Goal: Information Seeking & Learning: Learn about a topic

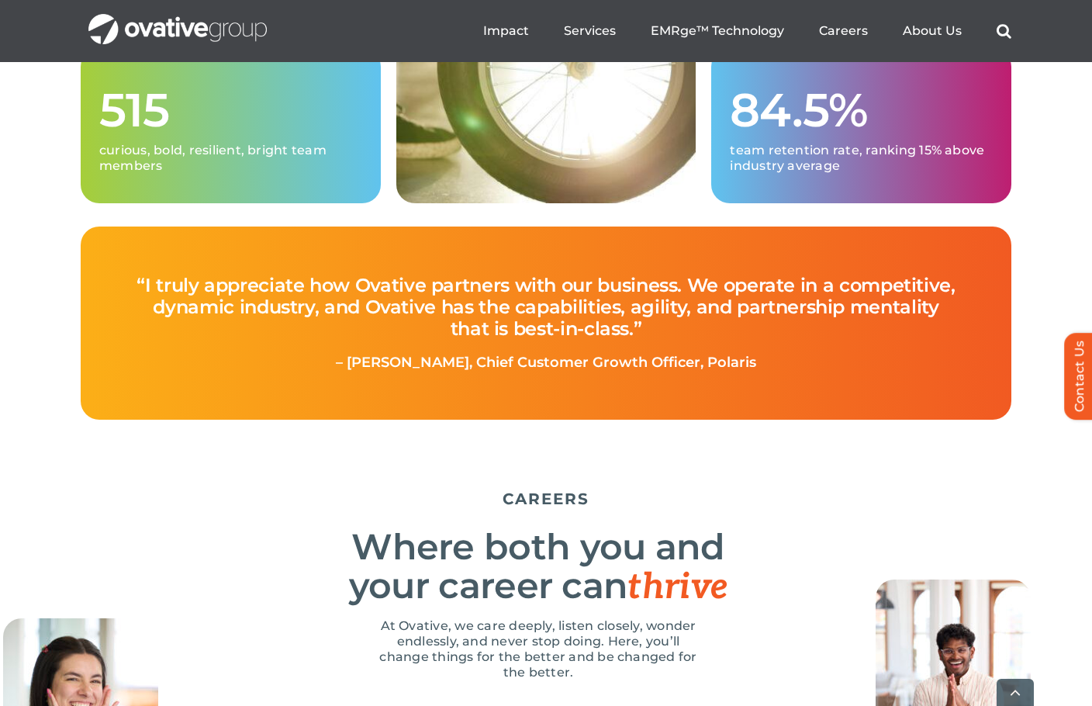
scroll to position [4809, 0]
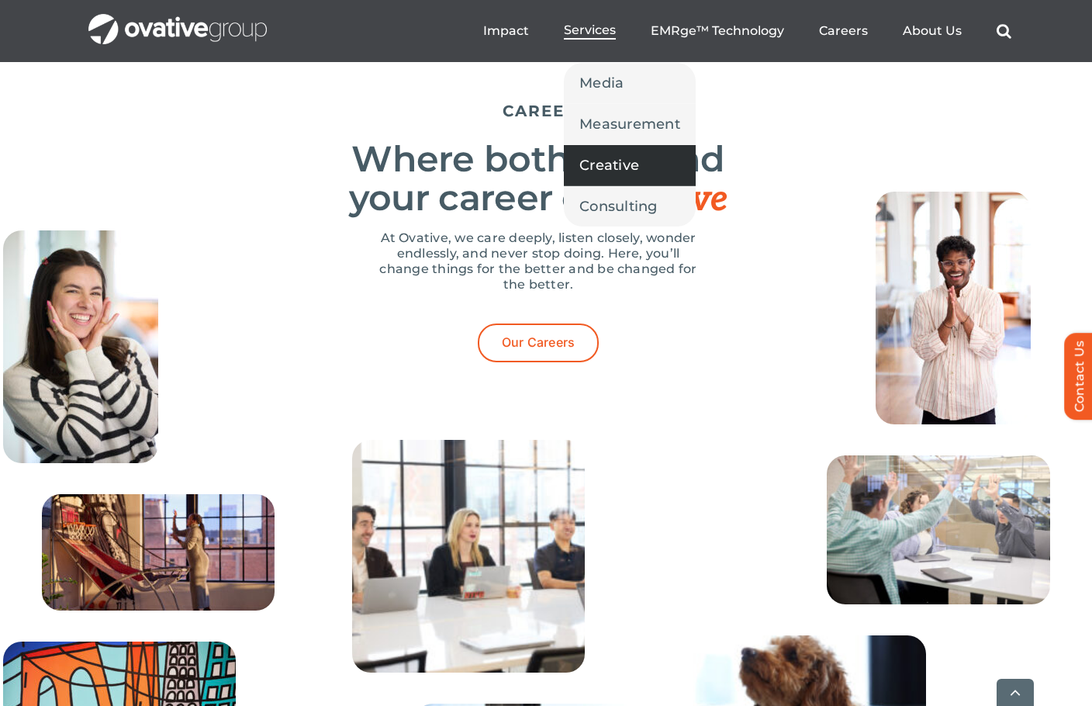
click at [609, 157] on span "Creative" at bounding box center [609, 165] width 60 height 22
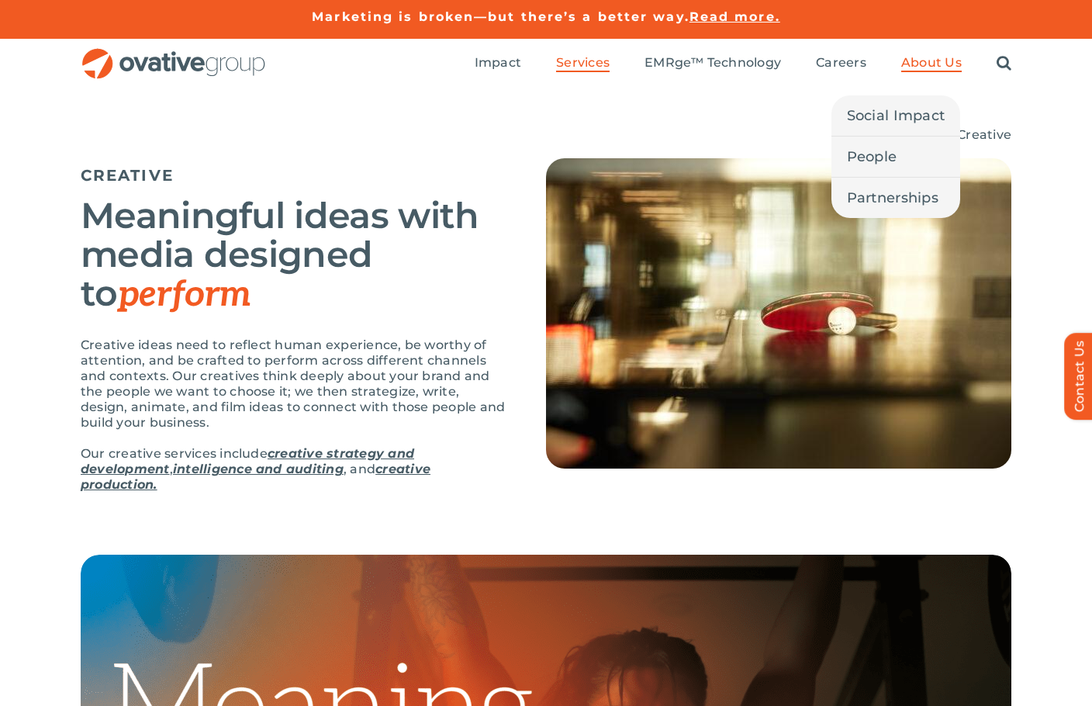
click at [924, 63] on span "About Us" at bounding box center [931, 63] width 61 height 16
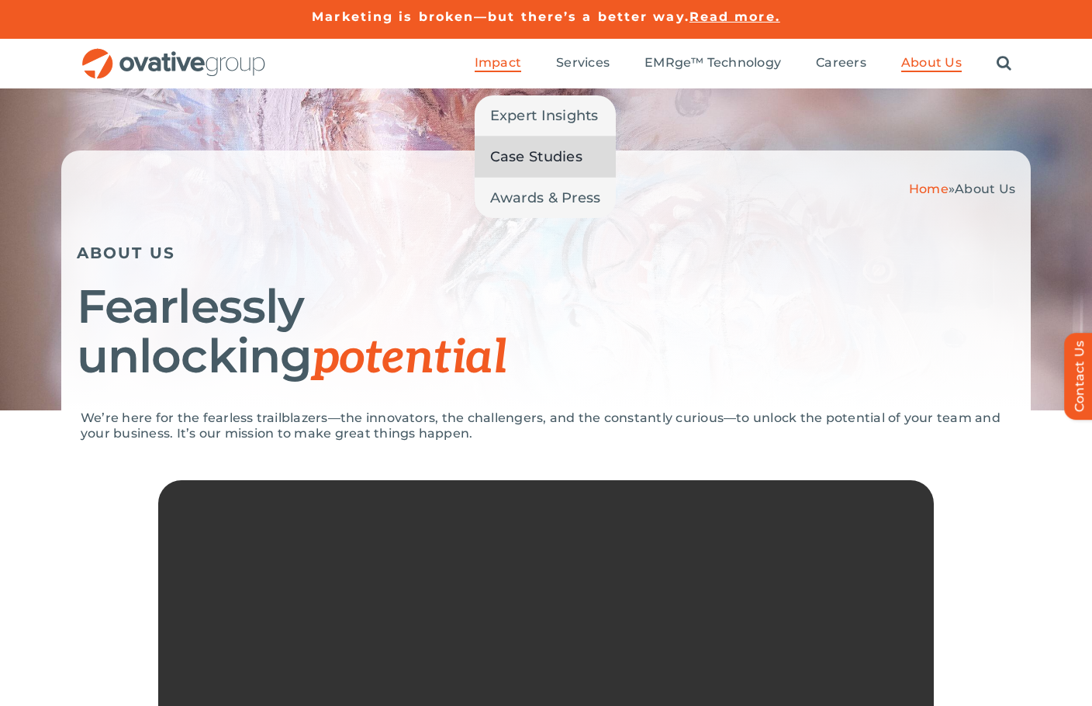
click at [519, 147] on link "Case Studies" at bounding box center [546, 157] width 142 height 40
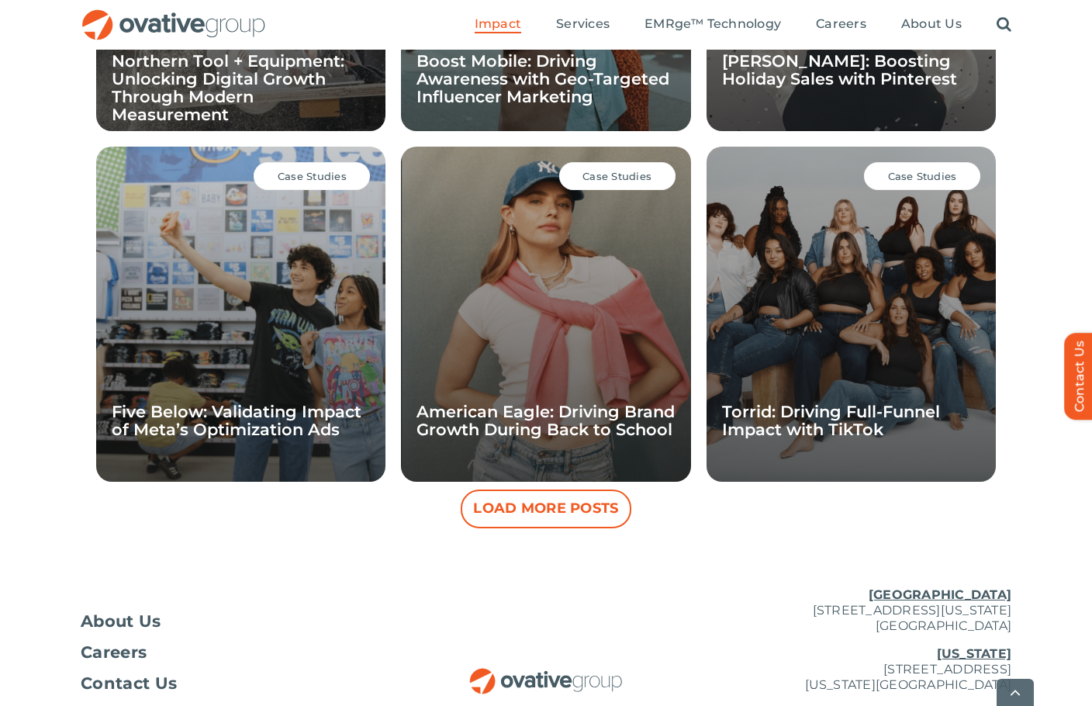
scroll to position [1410, 0]
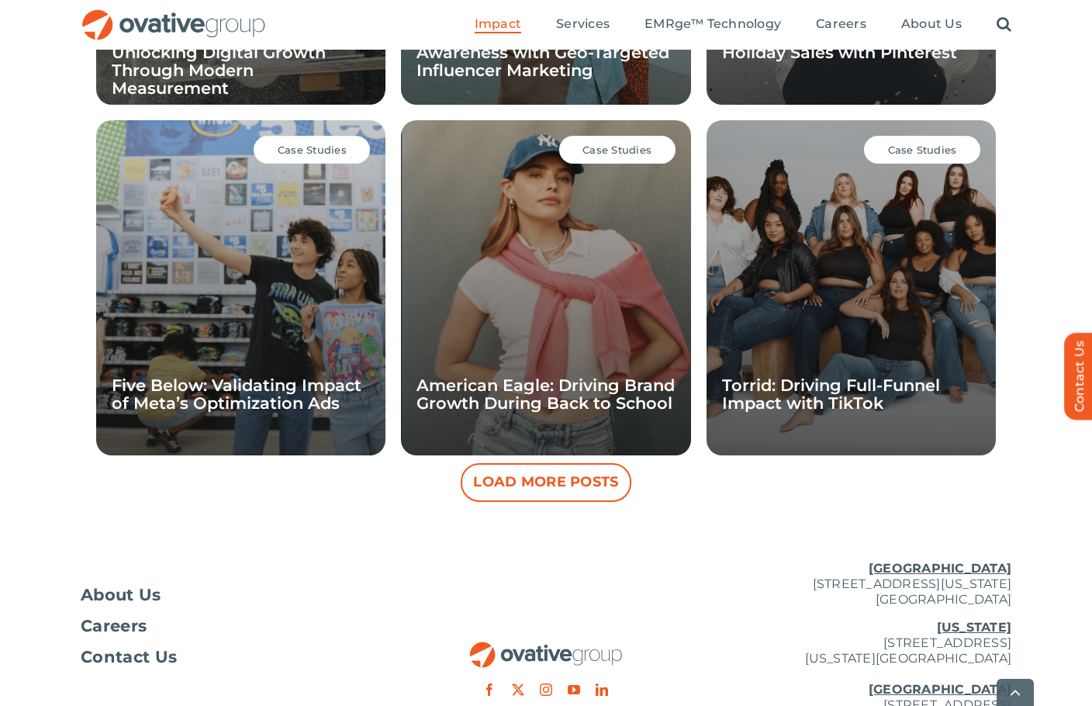
click at [557, 490] on button "Load More Posts" at bounding box center [546, 482] width 171 height 39
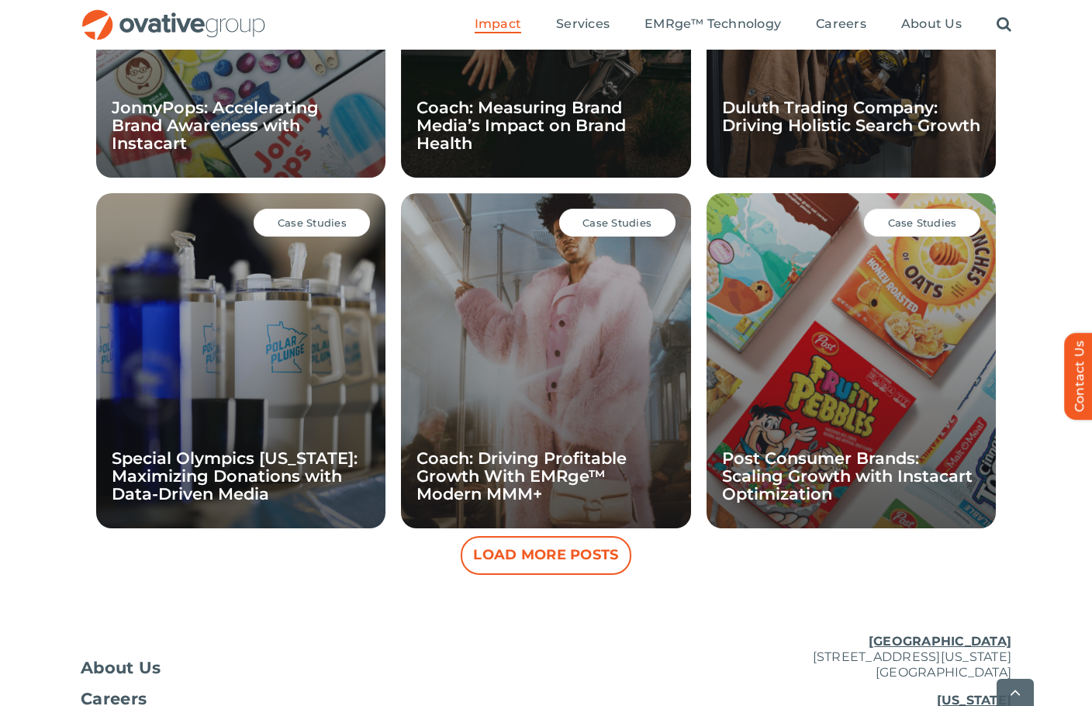
scroll to position [2108, 0]
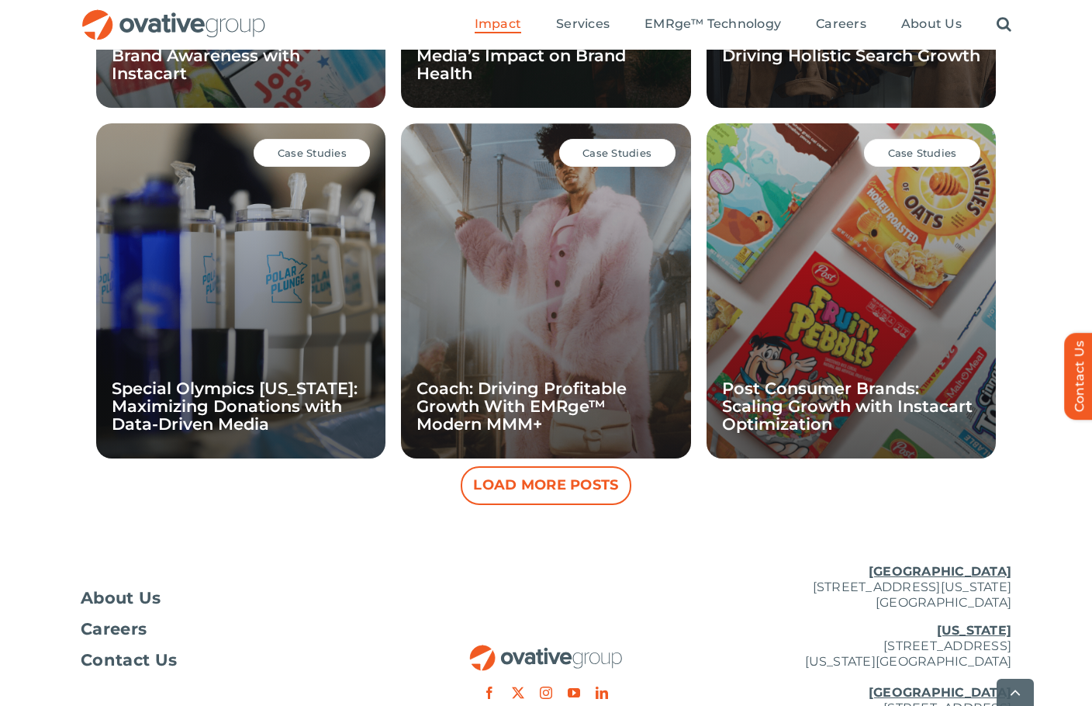
click at [516, 496] on button "Load More Posts" at bounding box center [546, 485] width 171 height 39
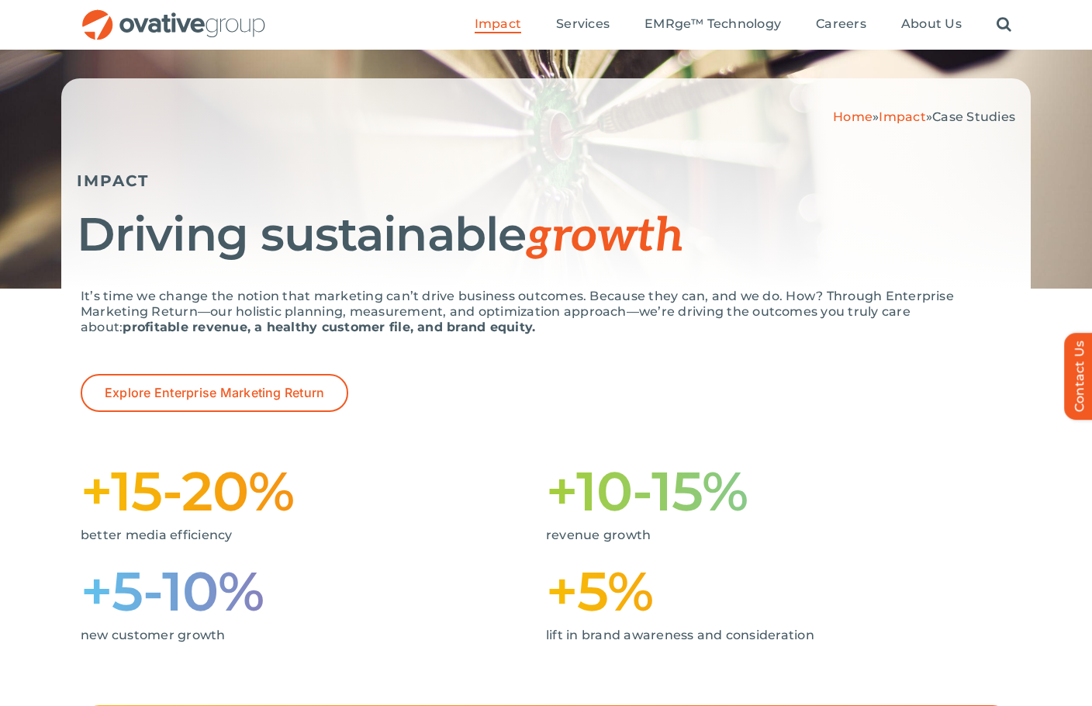
scroll to position [0, 0]
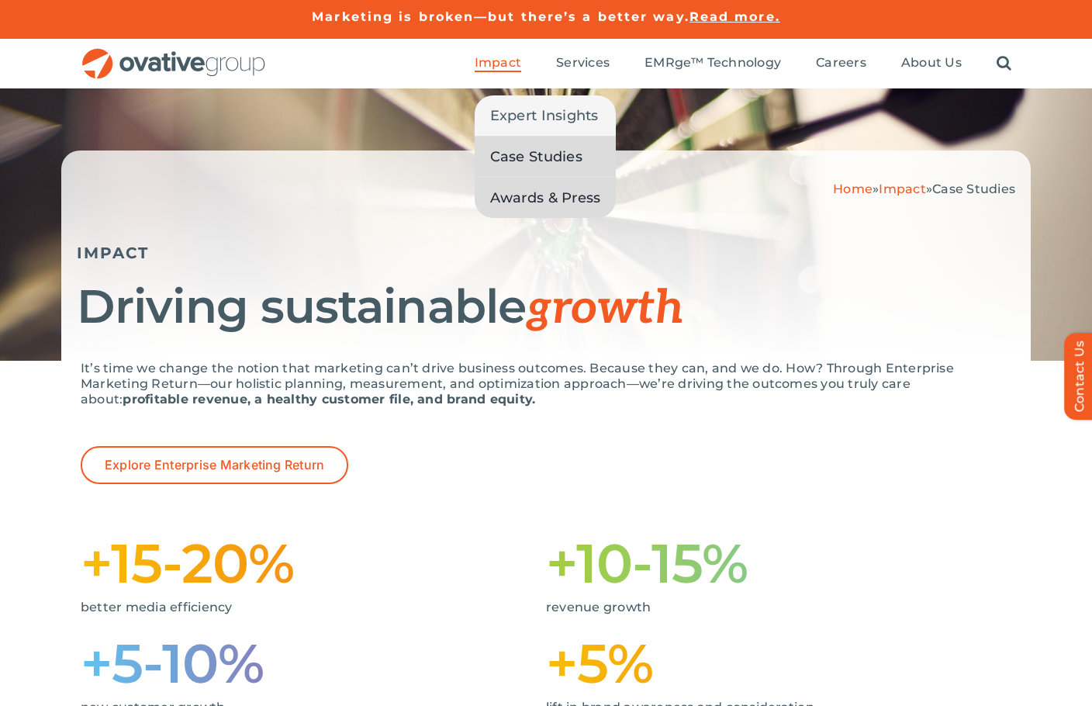
click at [528, 202] on span "Awards & Press" at bounding box center [545, 198] width 111 height 22
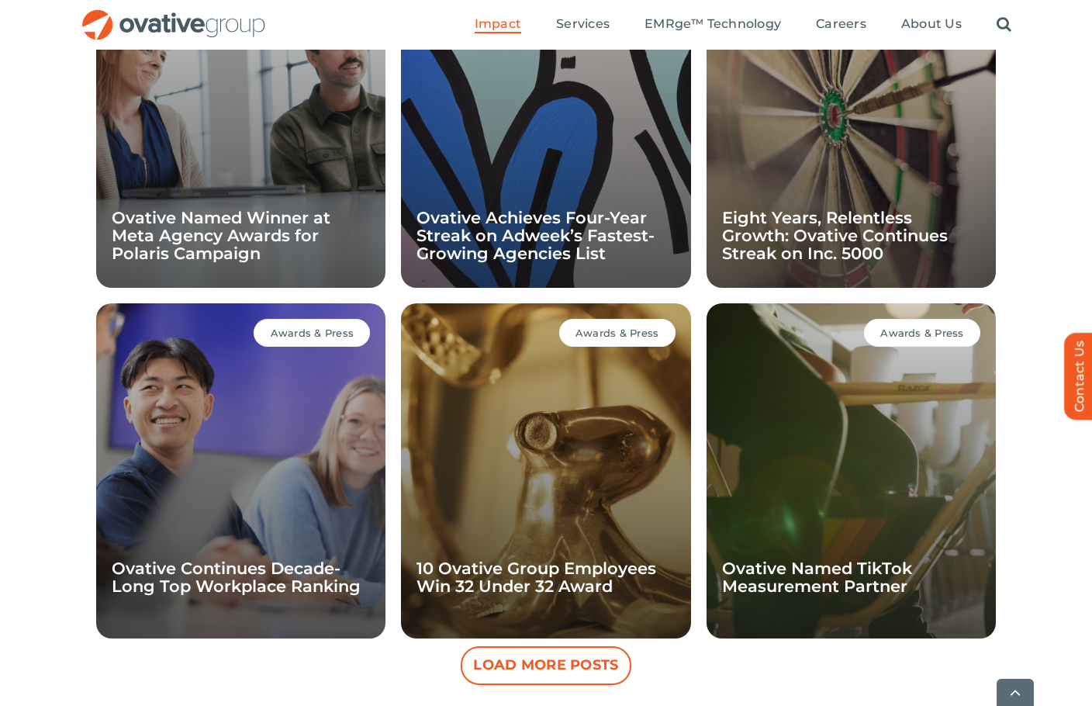
scroll to position [1255, 0]
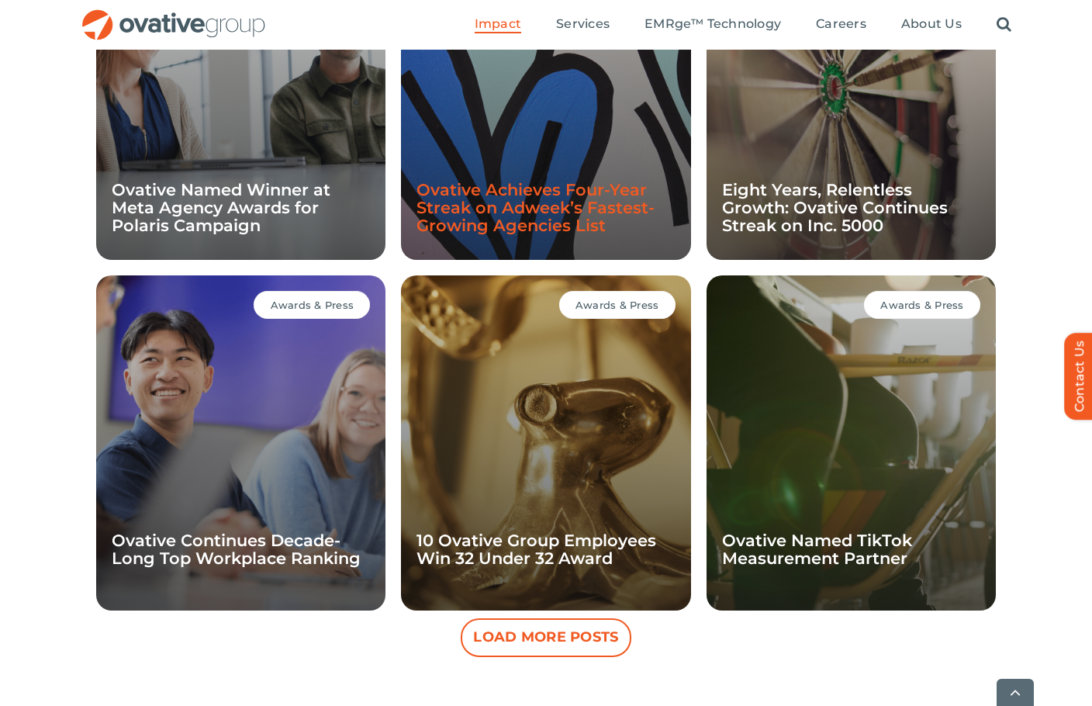
click at [568, 195] on link "Ovative Achieves Four-Year Streak on Adweek’s Fastest-Growing Agencies List" at bounding box center [536, 207] width 238 height 55
